Goal: Information Seeking & Learning: Learn about a topic

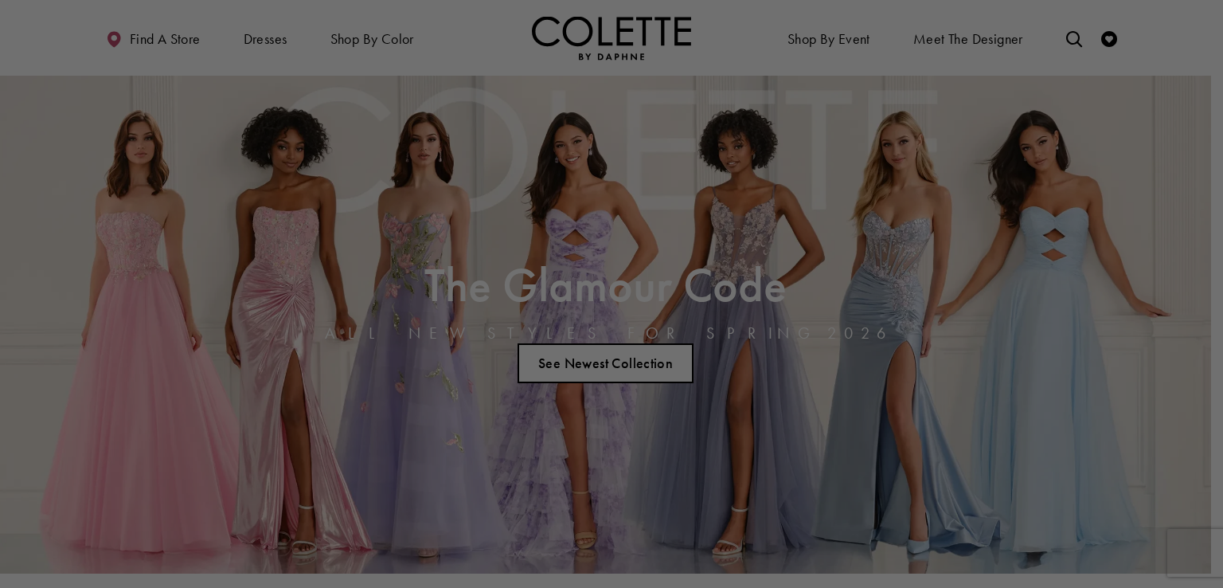
click at [580, 100] on div at bounding box center [617, 296] width 1235 height 593
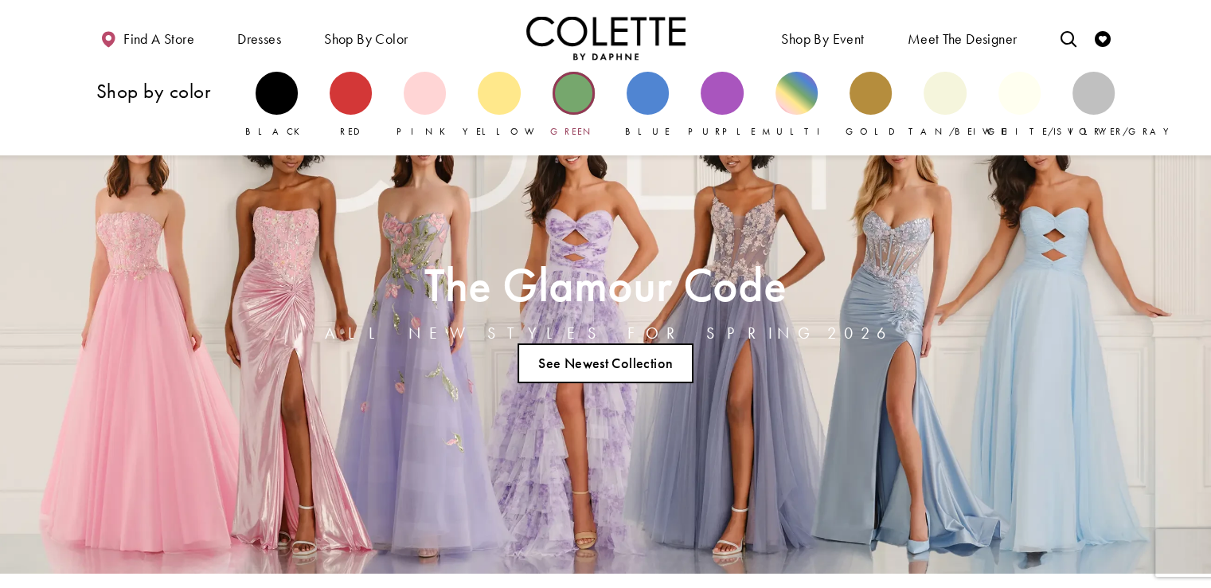
click at [574, 93] on div "Primary block" at bounding box center [574, 93] width 42 height 42
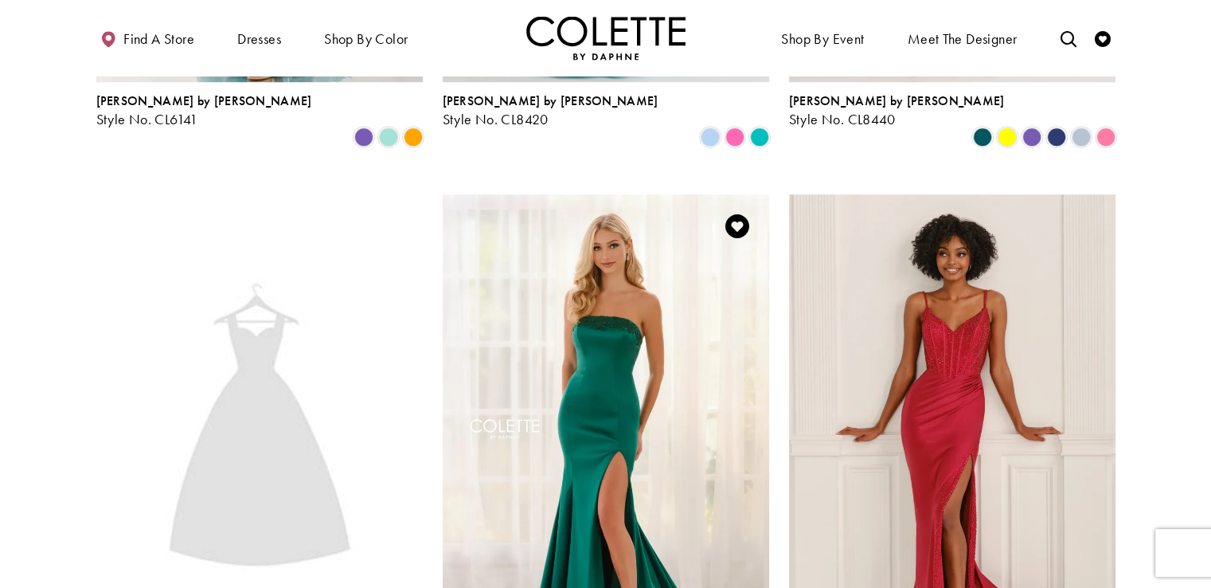
scroll to position [1327, 0]
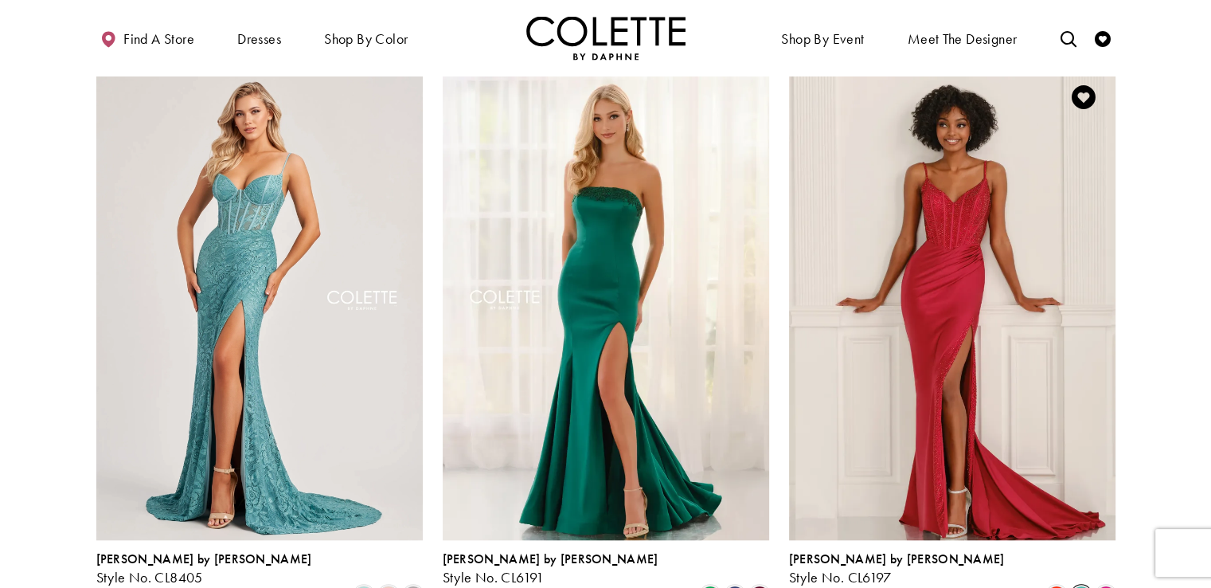
click at [1085, 585] on span "Product List" at bounding box center [1081, 594] width 19 height 19
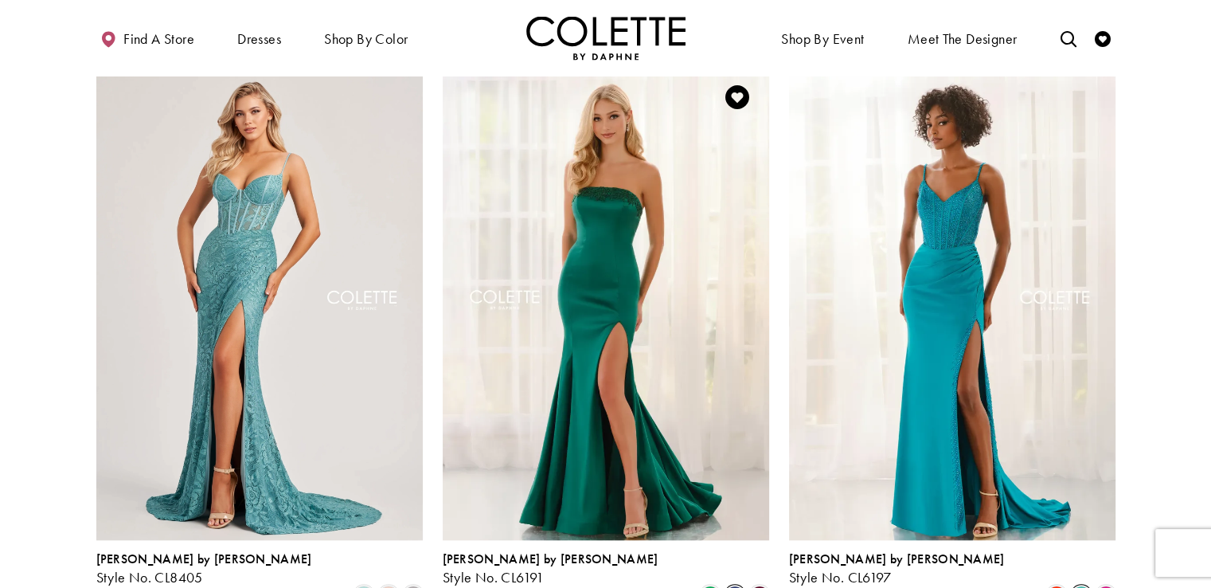
click at [735, 585] on span "Product List" at bounding box center [735, 594] width 19 height 19
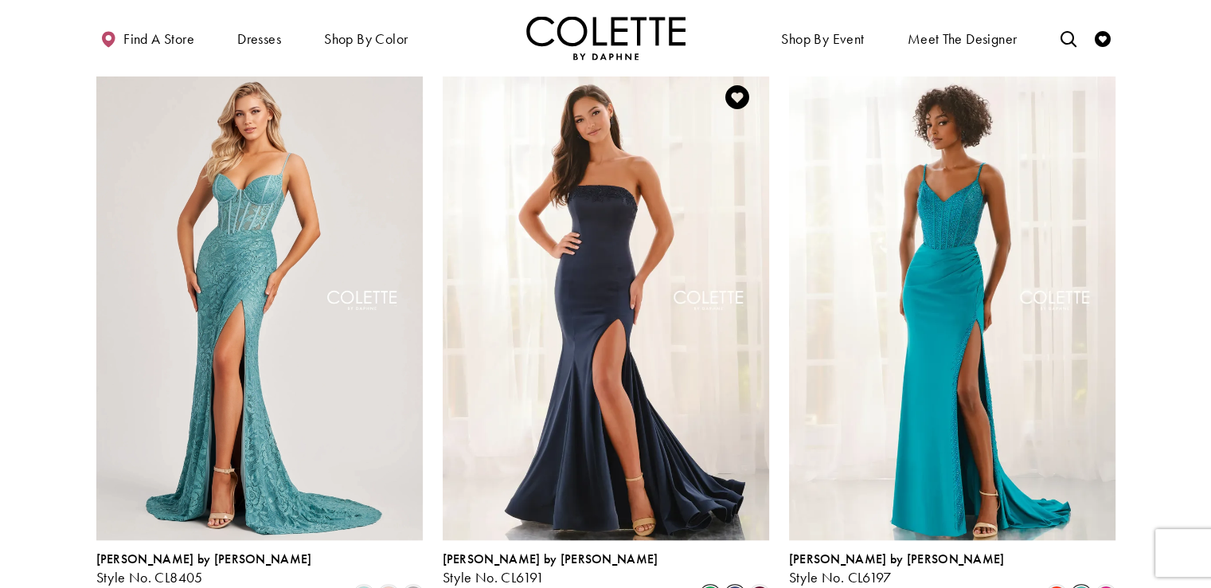
click at [715, 585] on span "Product List" at bounding box center [710, 594] width 19 height 19
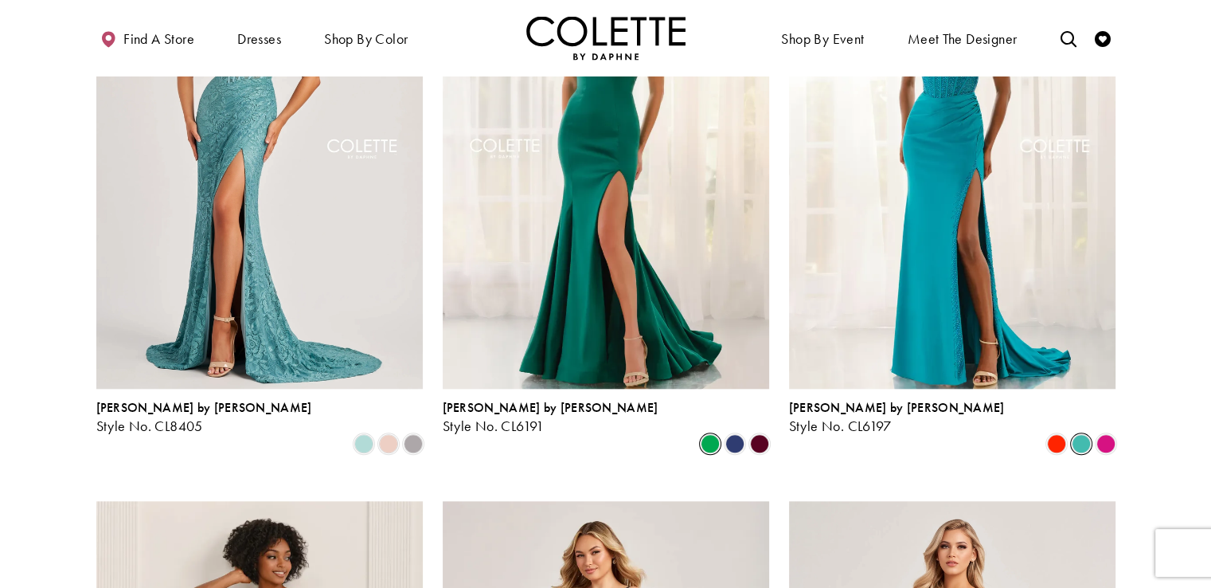
scroll to position [1380, 0]
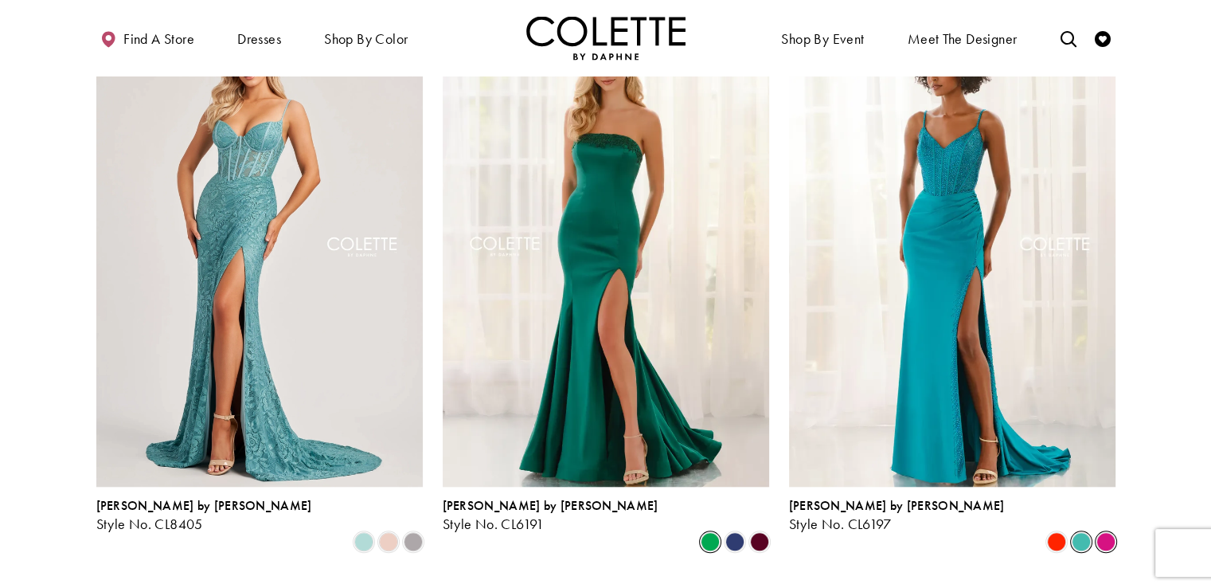
click at [1109, 532] on span "Product List" at bounding box center [1106, 541] width 19 height 19
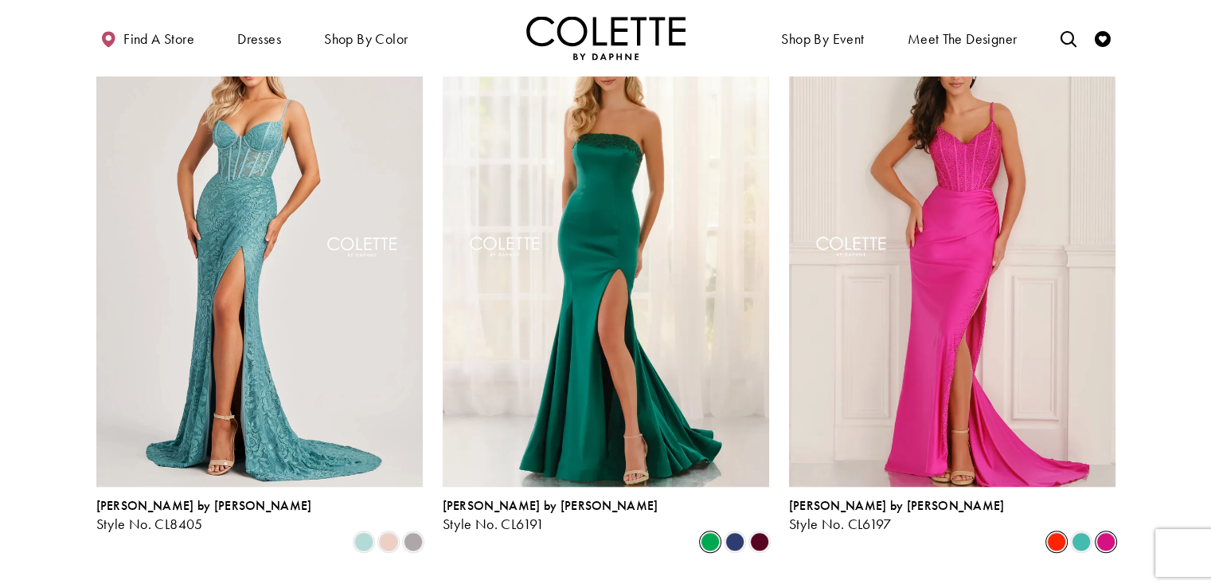
click at [1061, 532] on span "Product List" at bounding box center [1056, 541] width 19 height 19
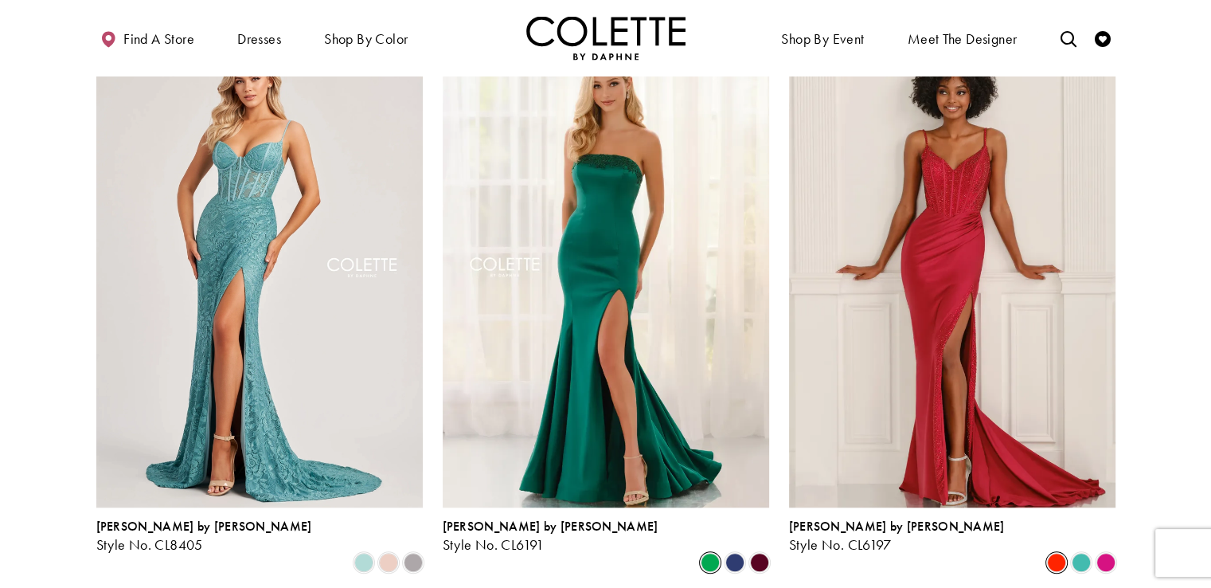
scroll to position [1221, 0]
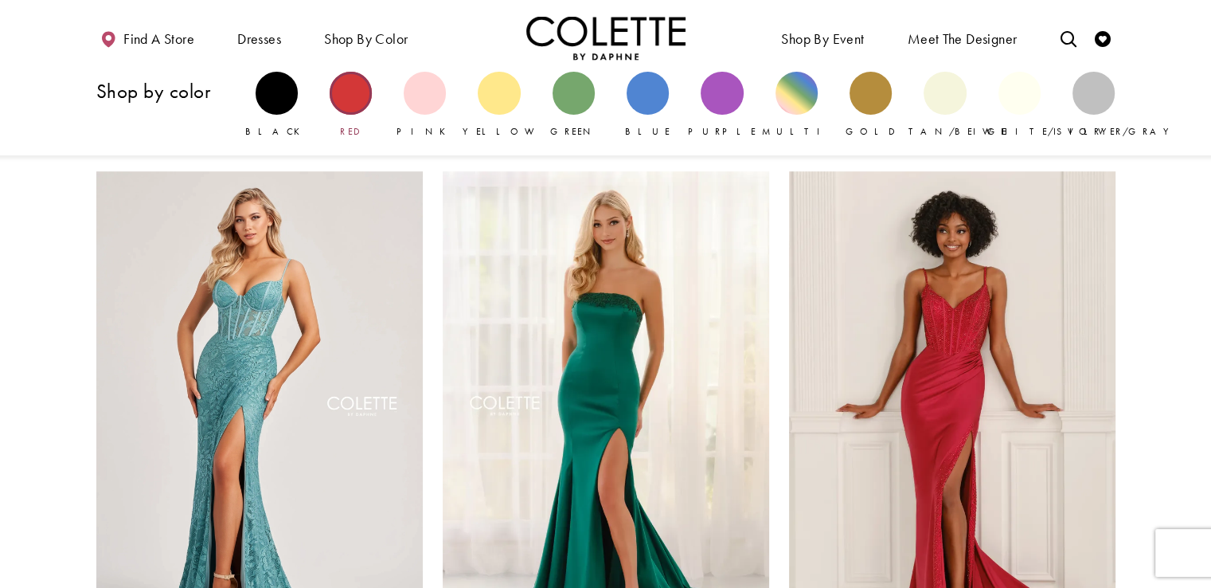
click at [343, 96] on div "Primary block" at bounding box center [351, 93] width 42 height 42
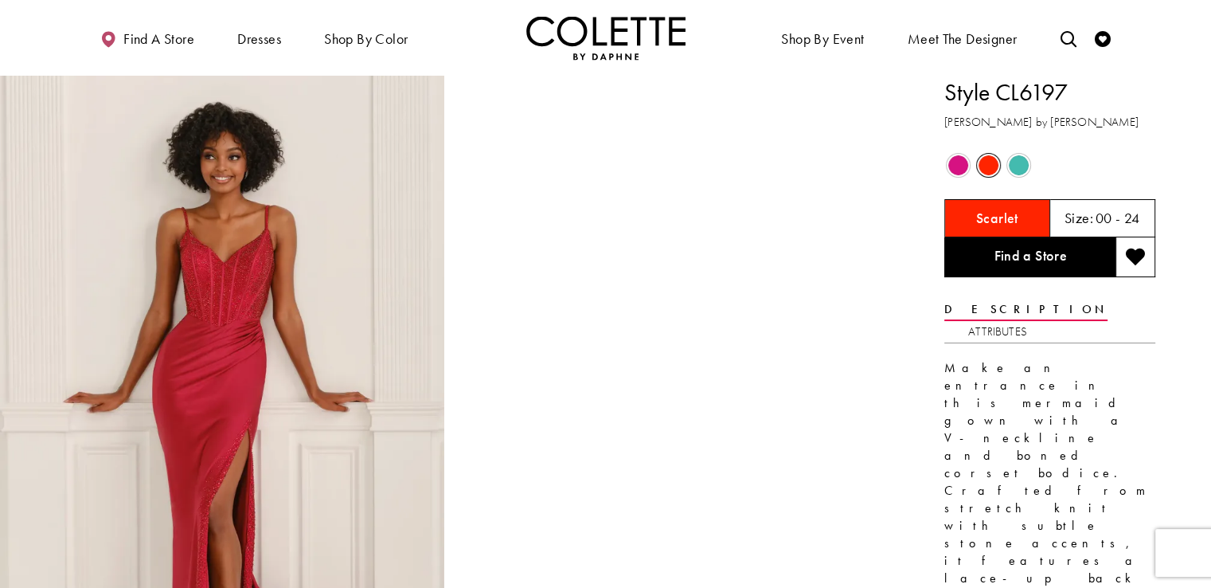
click at [1022, 99] on h1 "Style CL6197" at bounding box center [1050, 92] width 211 height 33
copy h1 "CL6197"
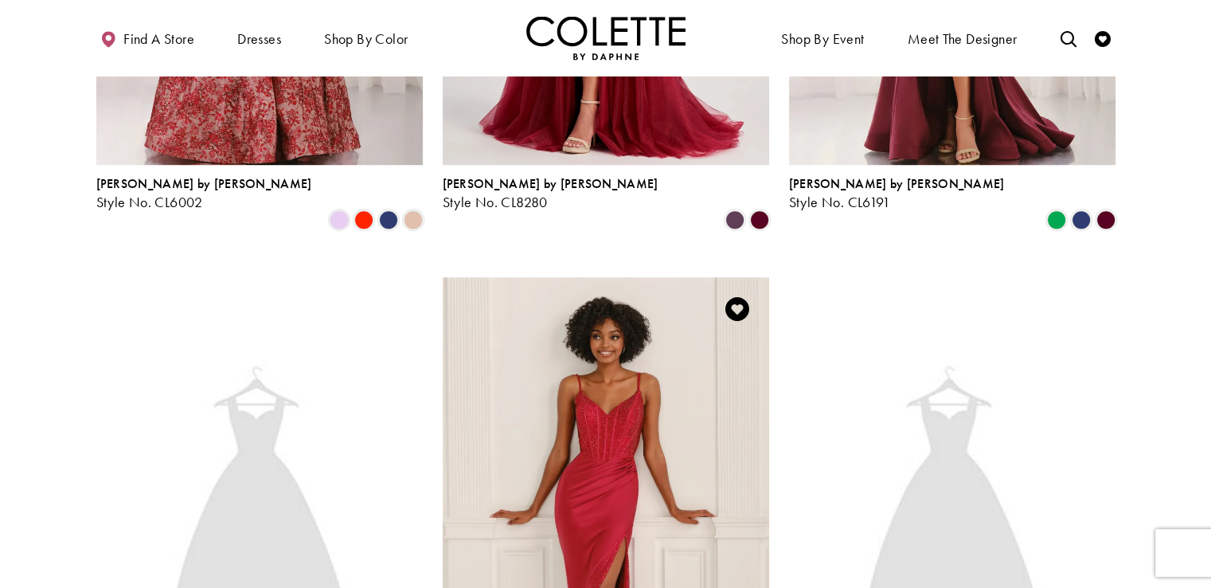
scroll to position [1434, 0]
